Goal: Information Seeking & Learning: Learn about a topic

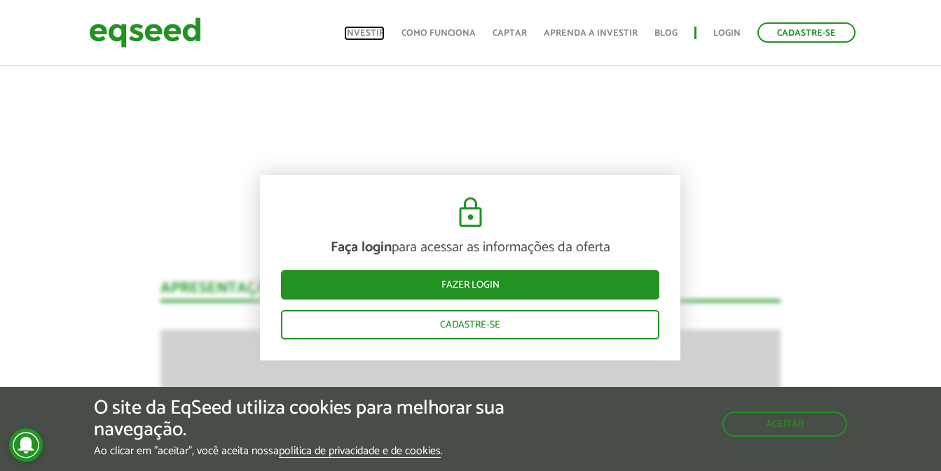
click at [355, 37] on link "Investir" at bounding box center [364, 33] width 41 height 9
